Goal: Task Accomplishment & Management: Complete application form

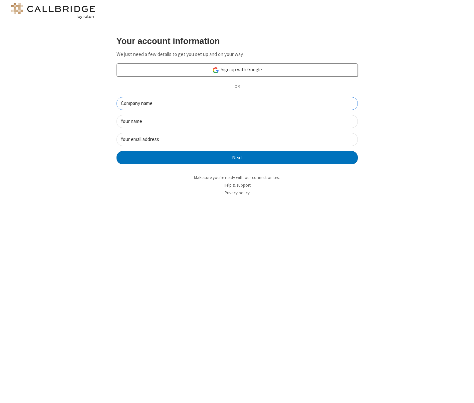
click at [221, 104] on input "Company name" at bounding box center [237, 103] width 241 height 13
type input "[PERSON_NAME] 251008a"
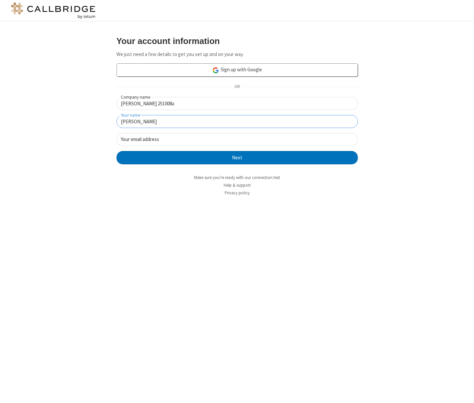
type input "Chris"
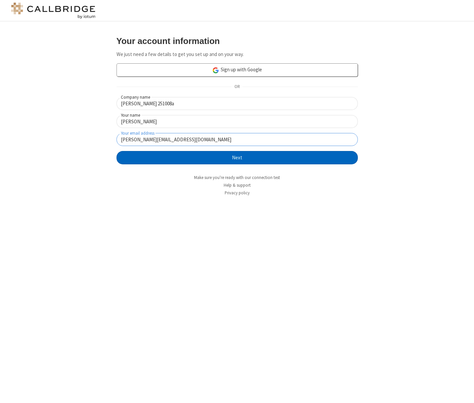
type input "[PERSON_NAME][EMAIL_ADDRESS][DOMAIN_NAME]"
click at [274, 157] on button "Next" at bounding box center [237, 157] width 241 height 13
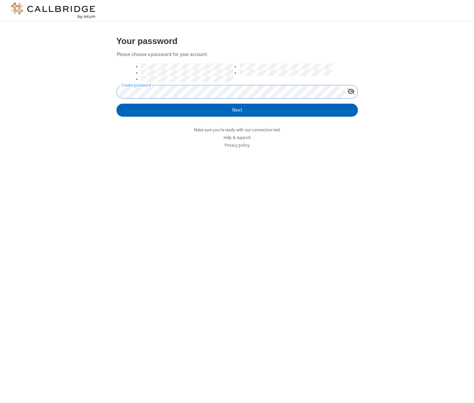
click at [140, 109] on button "Next" at bounding box center [237, 110] width 241 height 13
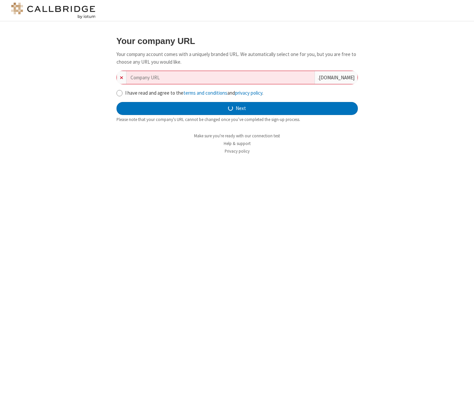
type input "[PERSON_NAME]-251008a"
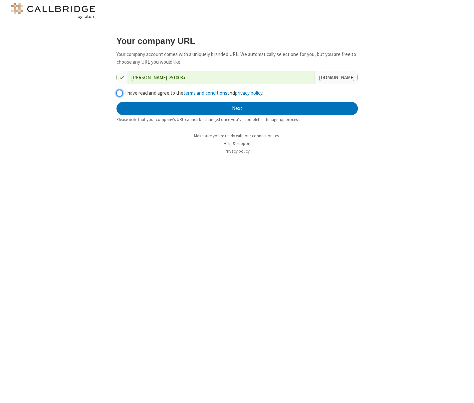
click at [119, 91] on input "I have read and agree to the terms and conditions and privacy policy ." at bounding box center [120, 93] width 6 height 7
checkbox input "true"
click at [226, 109] on button "Next" at bounding box center [237, 108] width 241 height 13
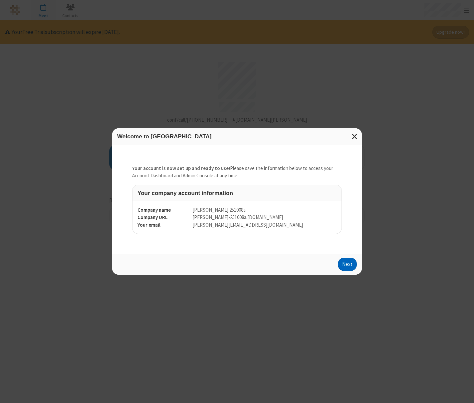
click at [348, 261] on button "Next" at bounding box center [347, 263] width 19 height 13
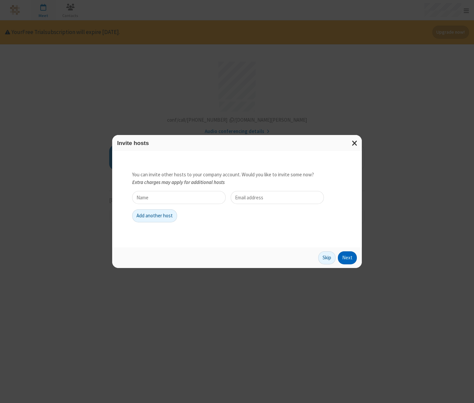
click at [348, 261] on button "Next" at bounding box center [347, 257] width 19 height 13
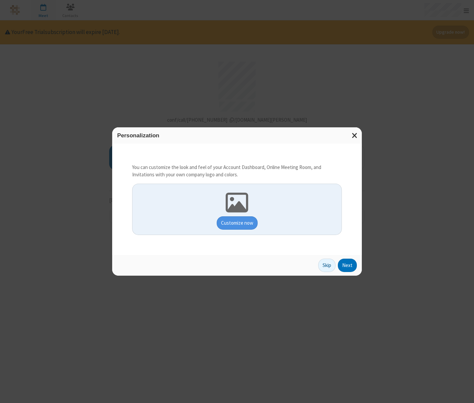
click at [348, 261] on button "Next" at bounding box center [347, 264] width 19 height 13
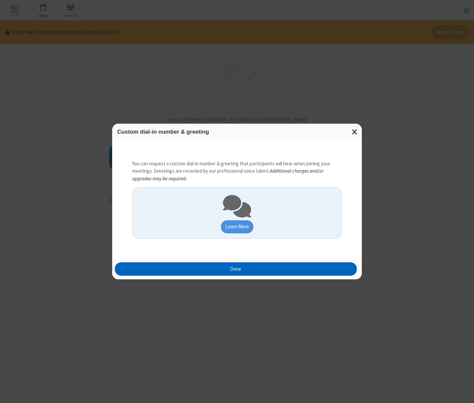
click at [348, 266] on button "Done" at bounding box center [236, 268] width 242 height 13
